Goal: Information Seeking & Learning: Learn about a topic

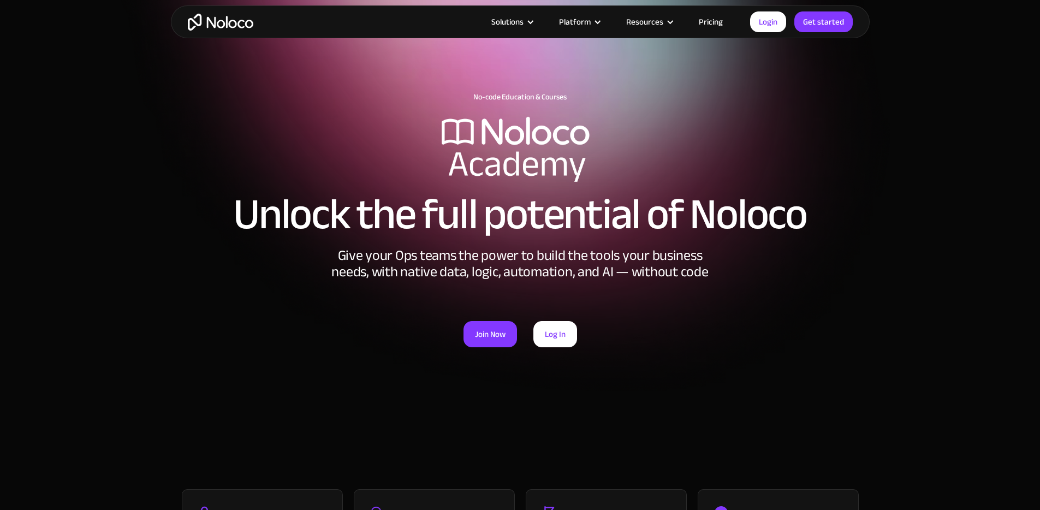
scroll to position [4, 0]
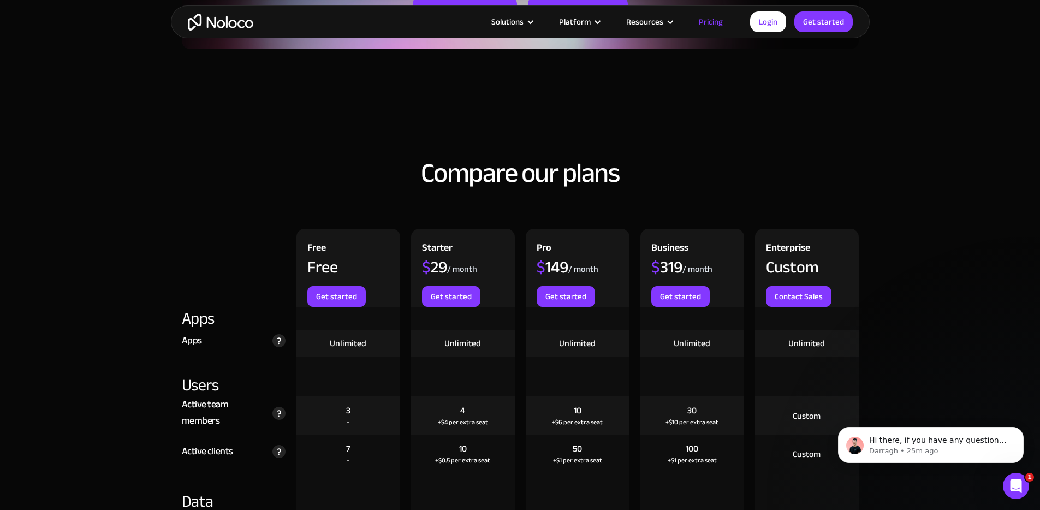
scroll to position [1005, 0]
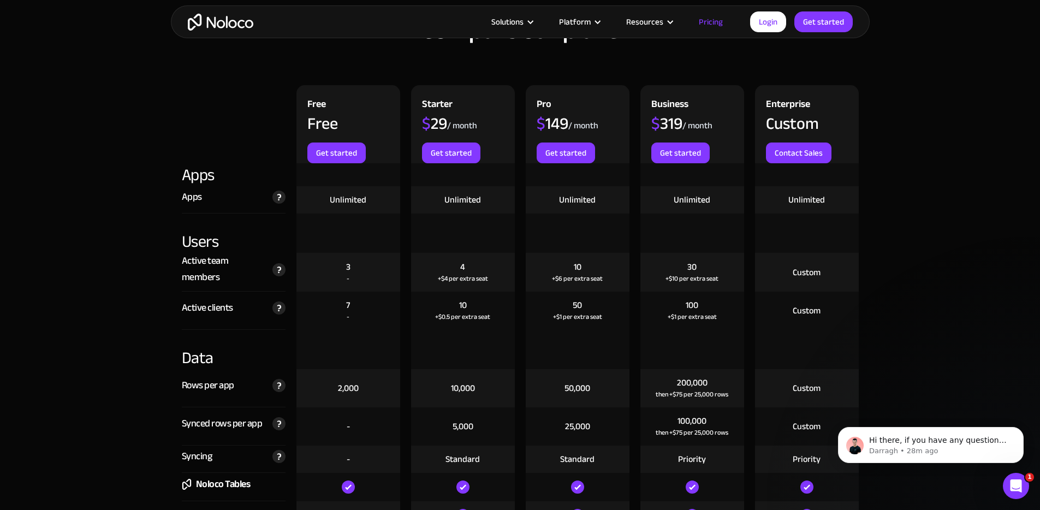
scroll to position [1154, 0]
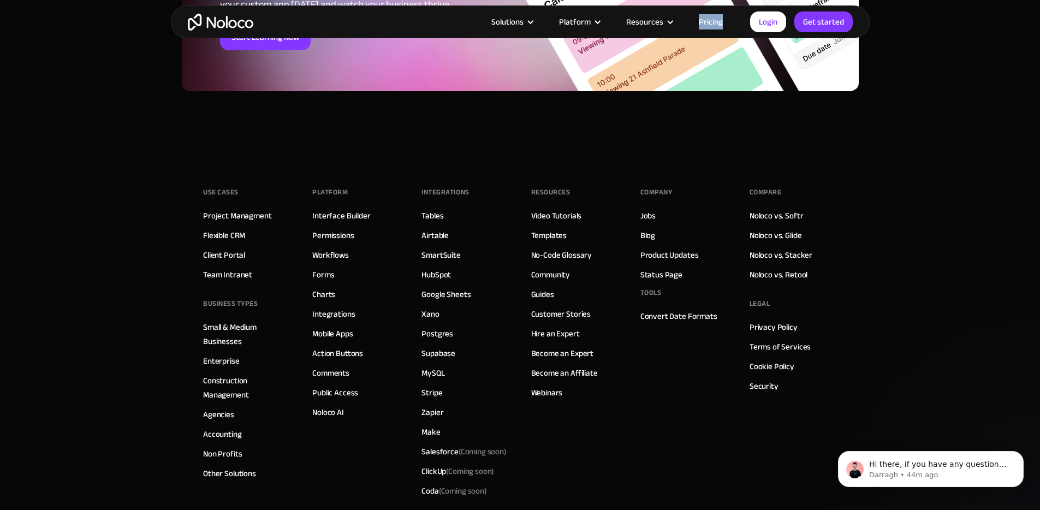
scroll to position [2130, 0]
click at [222, 18] on img "home" at bounding box center [220, 22] width 65 height 17
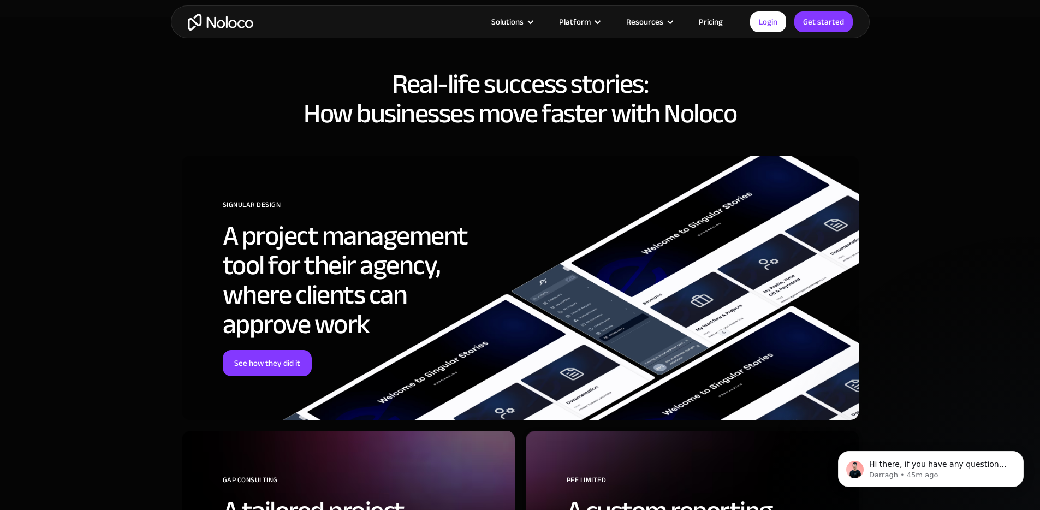
scroll to position [4062, 0]
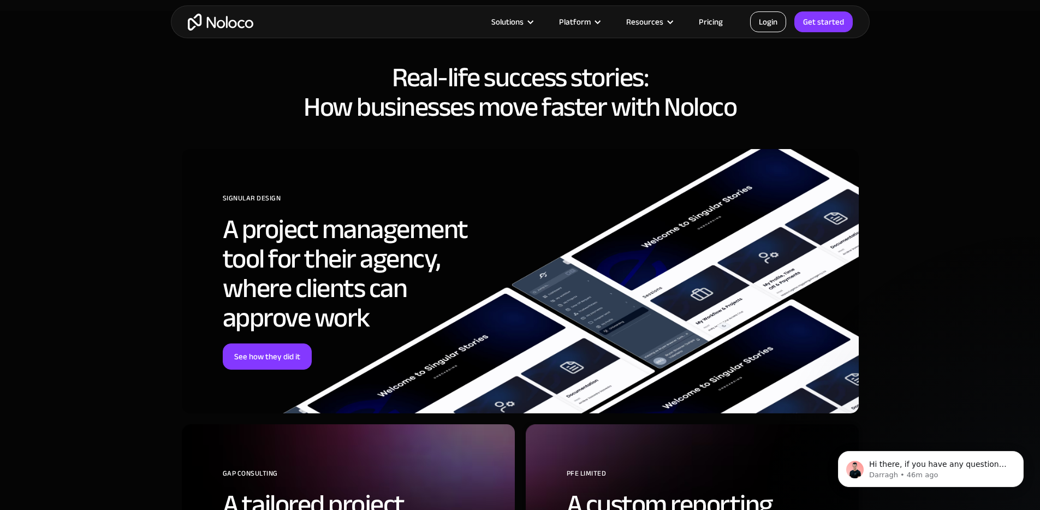
click at [765, 18] on link "Login" at bounding box center [768, 21] width 36 height 21
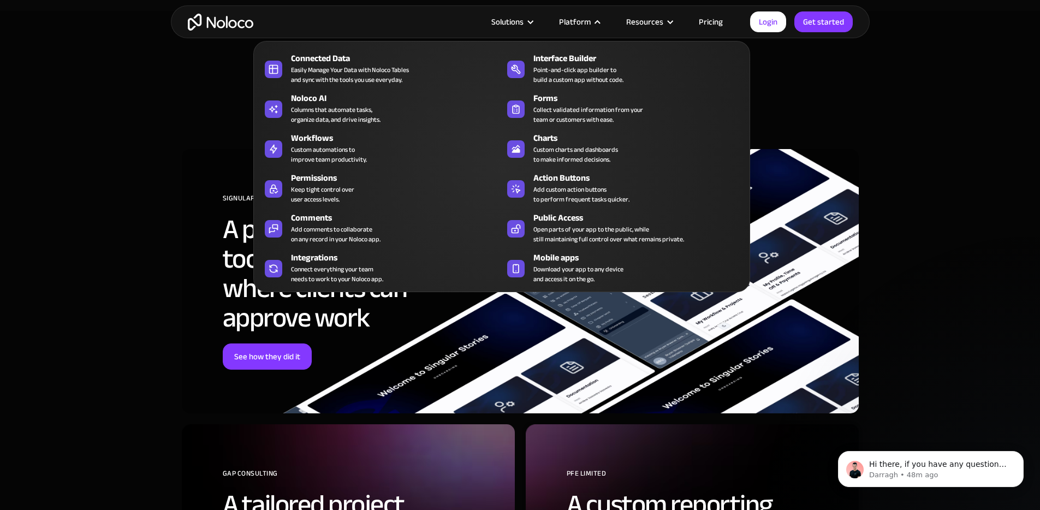
click at [713, 26] on nav "Connected Data Easily Manage Your Data with Noloco Tables and sync with the too…" at bounding box center [501, 159] width 497 height 266
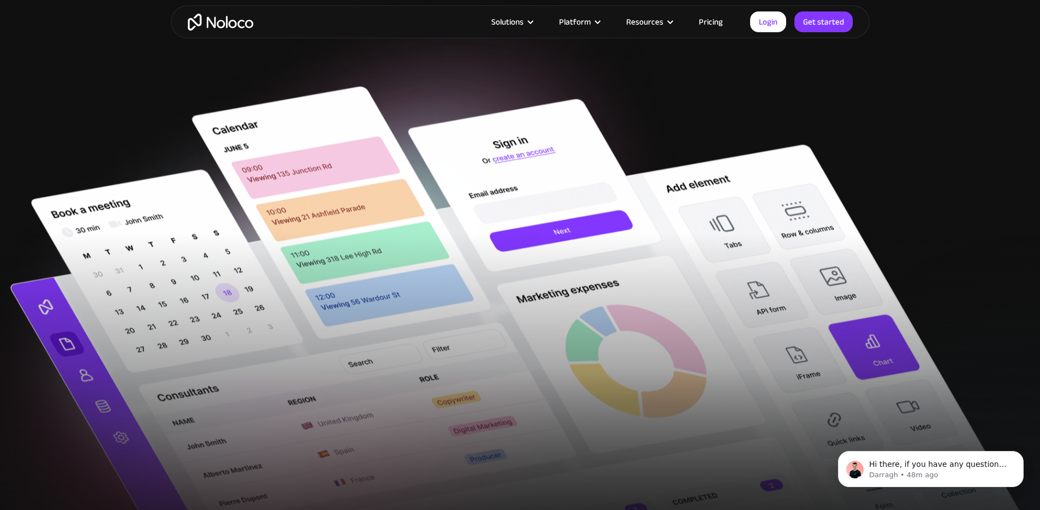
scroll to position [317, 0]
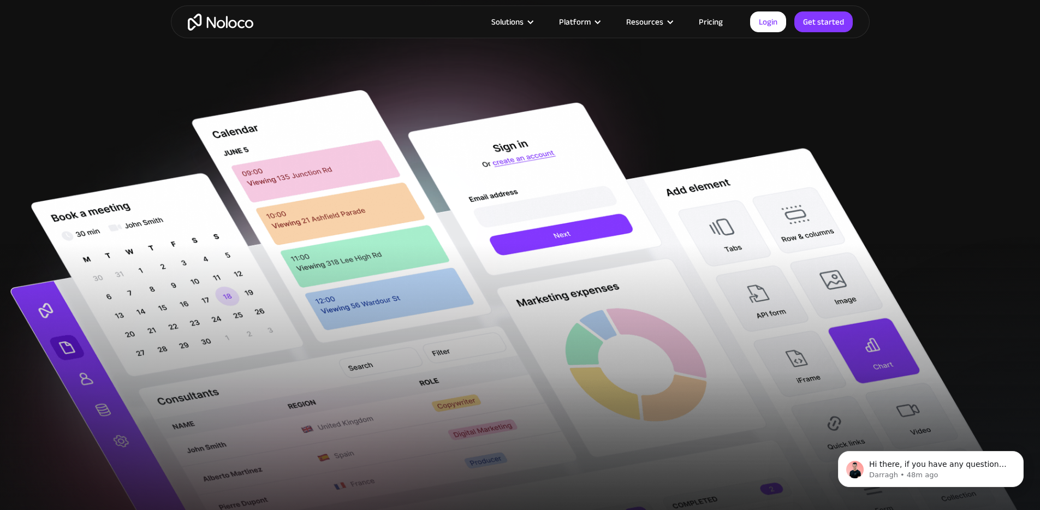
click at [715, 22] on link "Pricing" at bounding box center [710, 22] width 51 height 14
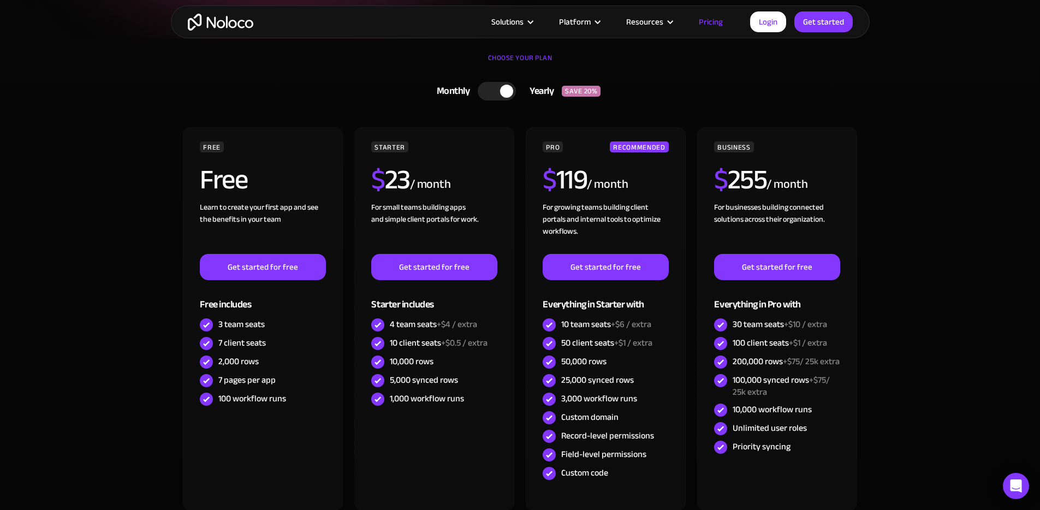
scroll to position [235, 0]
